Goal: Information Seeking & Learning: Learn about a topic

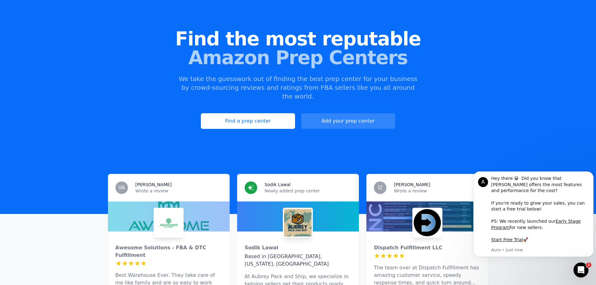
scroll to position [31, 0]
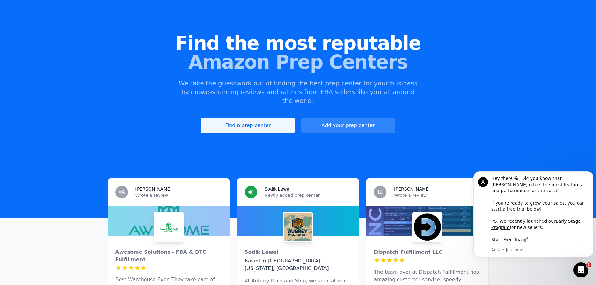
click at [276, 118] on link "Find a prep center" at bounding box center [248, 126] width 94 height 16
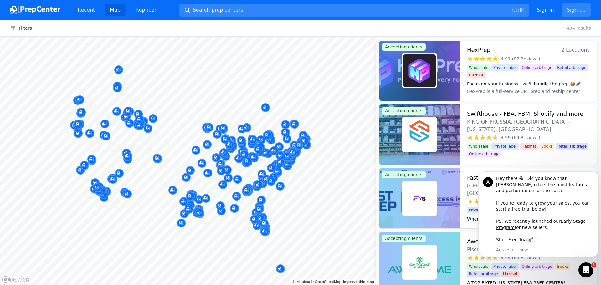
click at [201, 163] on div at bounding box center [190, 163] width 120 height 5
click at [26, 28] on button "Filters" at bounding box center [21, 28] width 22 height 6
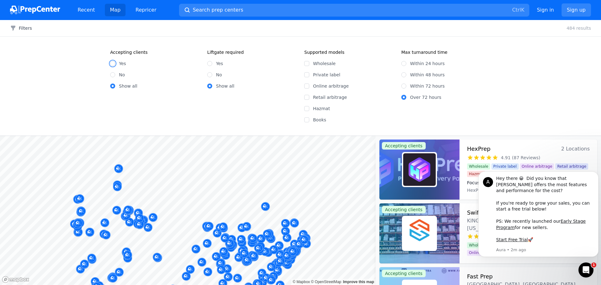
click at [113, 61] on input "Yes" at bounding box center [112, 63] width 5 height 5
radio input "true"
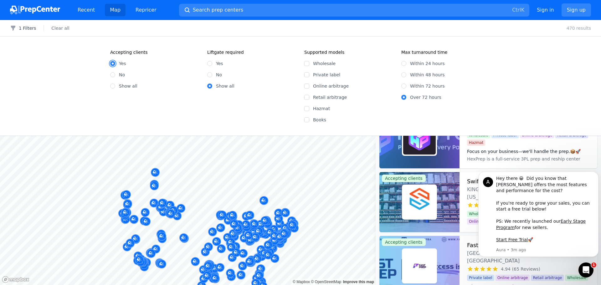
scroll to position [63, 0]
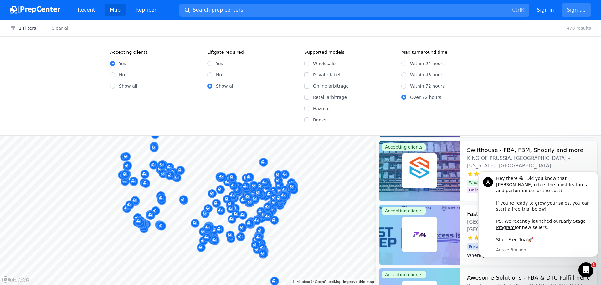
click at [326, 135] on div "Filters 1 Filters Clear all 470 results Accepting clients Yes No Show all Liftg…" at bounding box center [300, 152] width 601 height 265
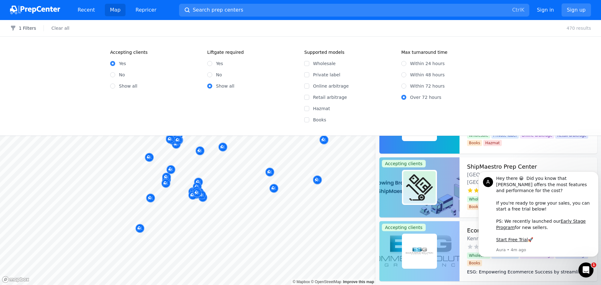
scroll to position [657, 0]
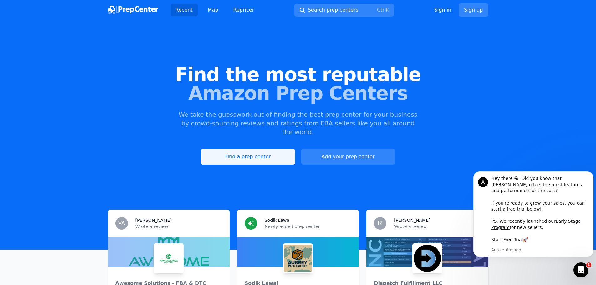
click at [232, 149] on link "Find a prep center" at bounding box center [248, 157] width 94 height 16
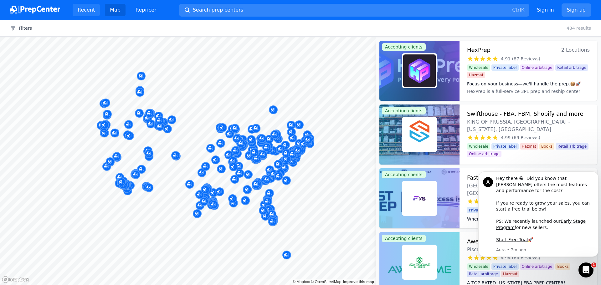
click at [82, 9] on link "Recent" at bounding box center [86, 10] width 27 height 13
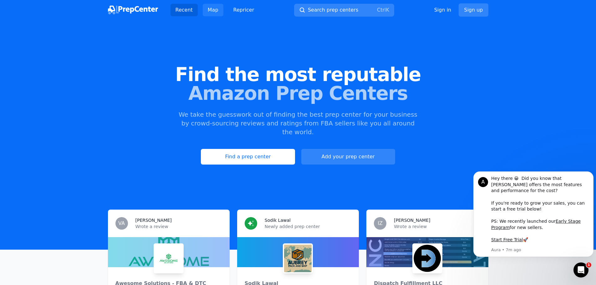
click at [210, 10] on link "Map" at bounding box center [213, 10] width 21 height 13
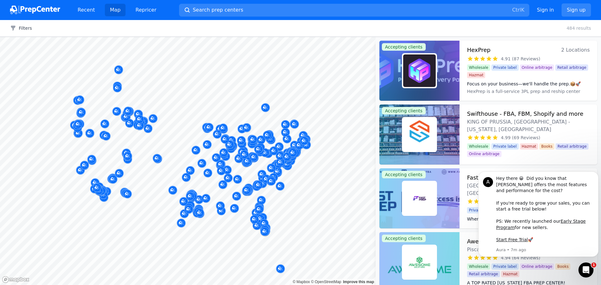
click at [29, 9] on img at bounding box center [35, 10] width 50 height 9
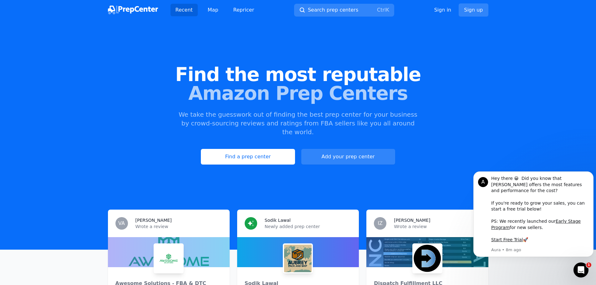
click at [132, 9] on img at bounding box center [133, 10] width 50 height 9
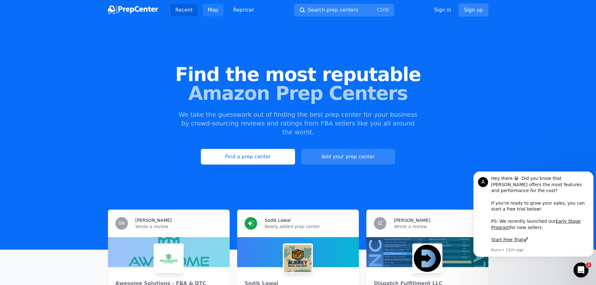
click at [210, 9] on link "Map" at bounding box center [213, 10] width 21 height 13
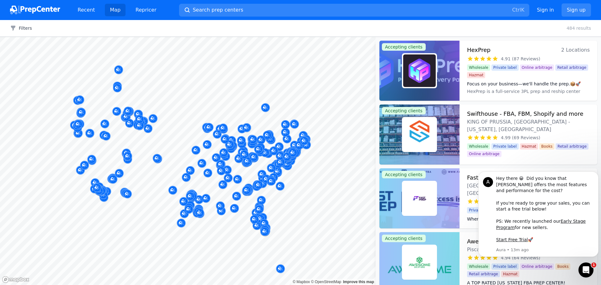
click at [115, 10] on link "Map" at bounding box center [115, 10] width 21 height 13
click at [79, 7] on link "Recent" at bounding box center [86, 10] width 27 height 13
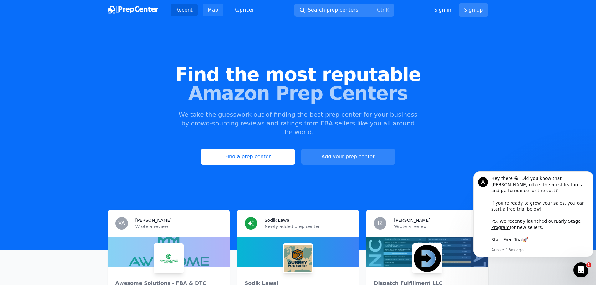
click at [213, 10] on link "Map" at bounding box center [213, 10] width 21 height 13
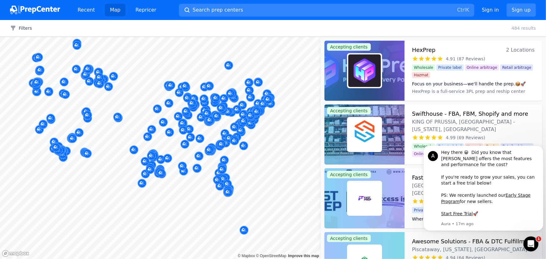
click at [113, 10] on link "Map" at bounding box center [115, 10] width 21 height 13
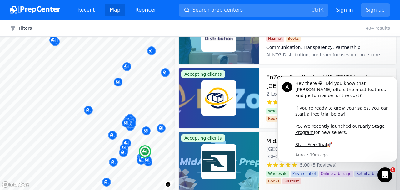
scroll to position [306, 0]
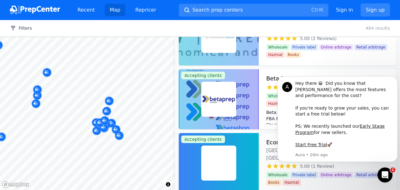
scroll to position [163, 0]
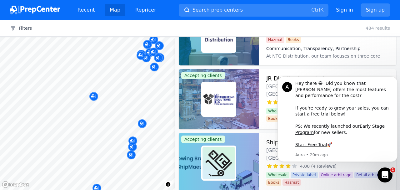
click at [132, 146] on div at bounding box center [131, 147] width 120 height 5
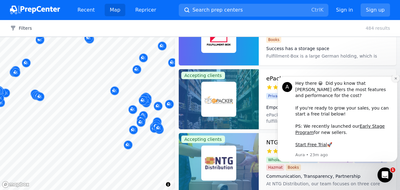
click at [396, 80] on icon "Dismiss notification" at bounding box center [395, 78] width 3 height 3
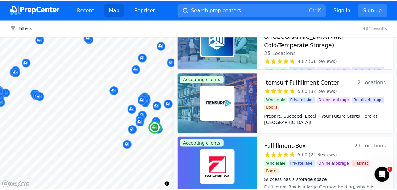
scroll to position [38, 0]
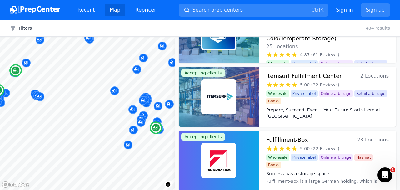
click at [296, 140] on h3 "Fulfillment-Box" at bounding box center [288, 139] width 42 height 9
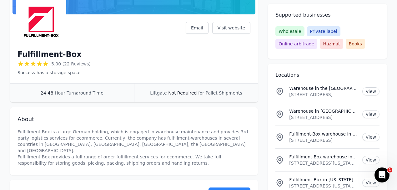
scroll to position [104, 0]
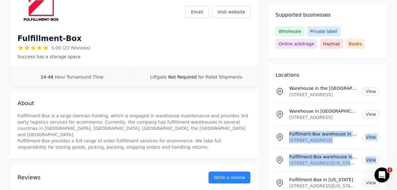
drag, startPoint x: 385, startPoint y: 104, endPoint x: 400, endPoint y: 102, distance: 14.9
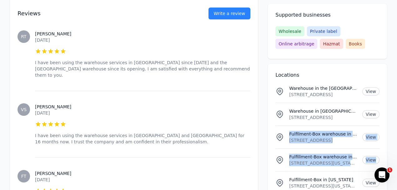
scroll to position [794, 0]
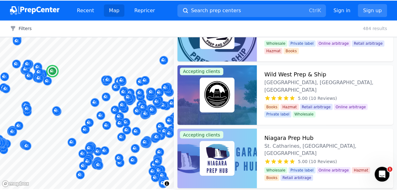
scroll to position [1189, 0]
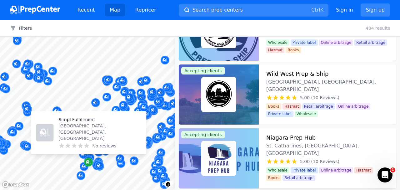
click at [88, 161] on icon "Map marker" at bounding box center [88, 162] width 5 height 6
click at [89, 162] on icon "Map marker" at bounding box center [88, 162] width 5 height 6
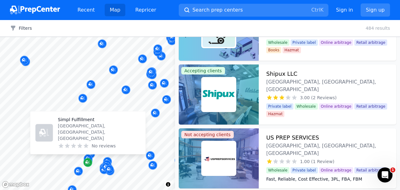
click at [86, 161] on icon "Map marker" at bounding box center [87, 162] width 5 height 6
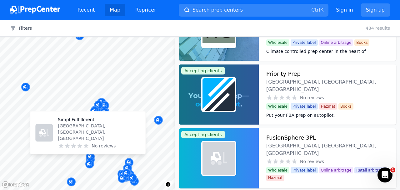
click at [87, 148] on icon at bounding box center [86, 146] width 6 height 6
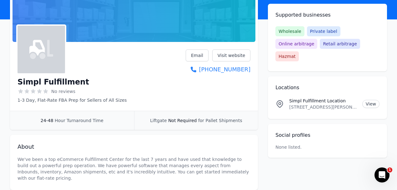
scroll to position [55, 0]
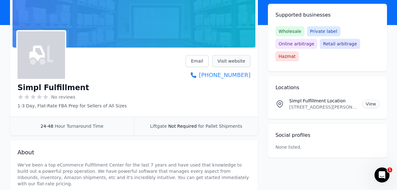
click at [232, 62] on link "Visit website" at bounding box center [231, 61] width 38 height 12
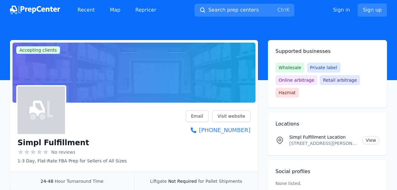
scroll to position [55, 0]
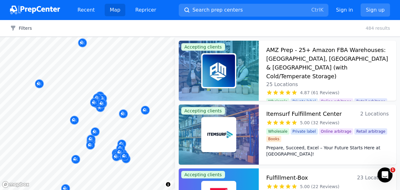
click at [135, 120] on body "Recent Map Repricer Search prep centers Ctrl K Open main menu Sign in Sign up F…" at bounding box center [200, 95] width 400 height 190
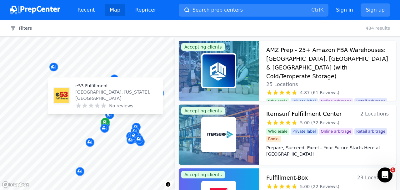
click at [104, 121] on icon "Map marker" at bounding box center [104, 121] width 3 height 3
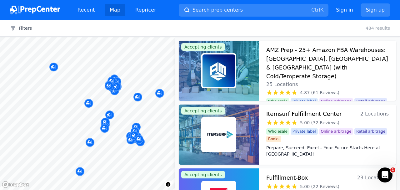
click at [104, 120] on div at bounding box center [109, 118] width 120 height 5
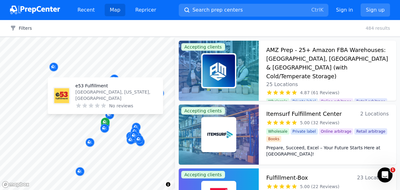
click at [106, 122] on icon "Map marker" at bounding box center [105, 122] width 5 height 6
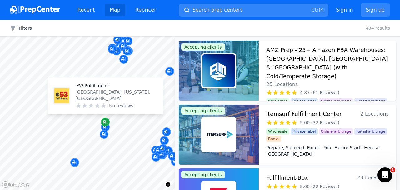
click at [106, 122] on icon "Map marker" at bounding box center [105, 122] width 5 height 6
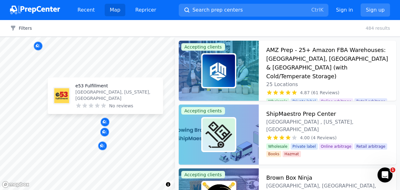
click at [84, 89] on p "e53 Fulfillment" at bounding box center [116, 86] width 83 height 6
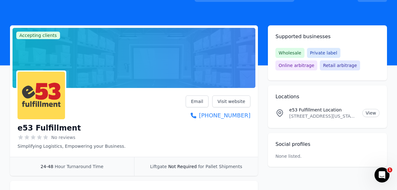
scroll to position [13, 0]
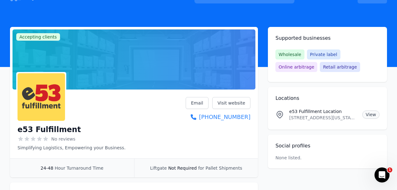
click at [368, 114] on link "View" at bounding box center [371, 114] width 17 height 8
click at [231, 103] on link "Visit website" at bounding box center [231, 103] width 38 height 12
